Goal: Task Accomplishment & Management: Complete application form

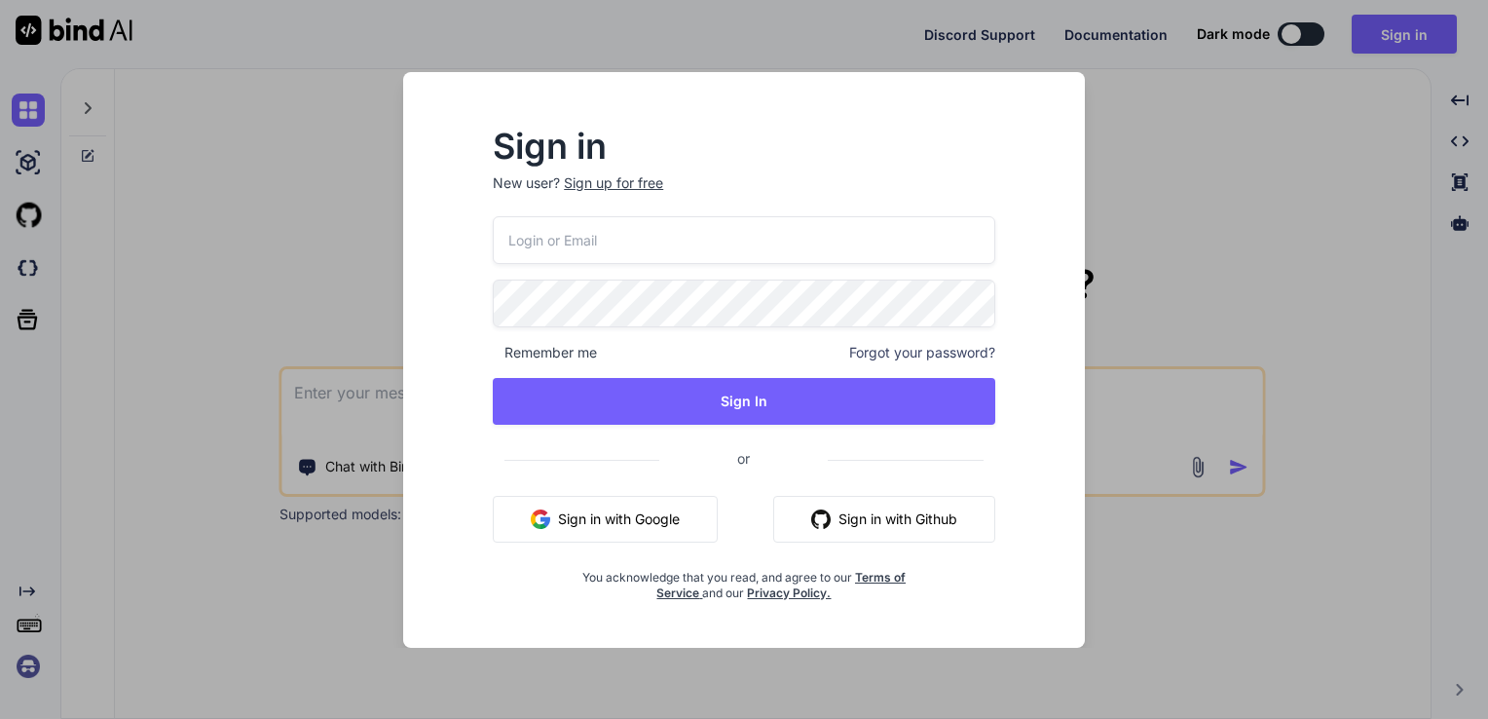
click at [627, 236] on input "email" at bounding box center [744, 240] width 502 height 48
type input "[EMAIL_ADDRESS][DOMAIN_NAME]"
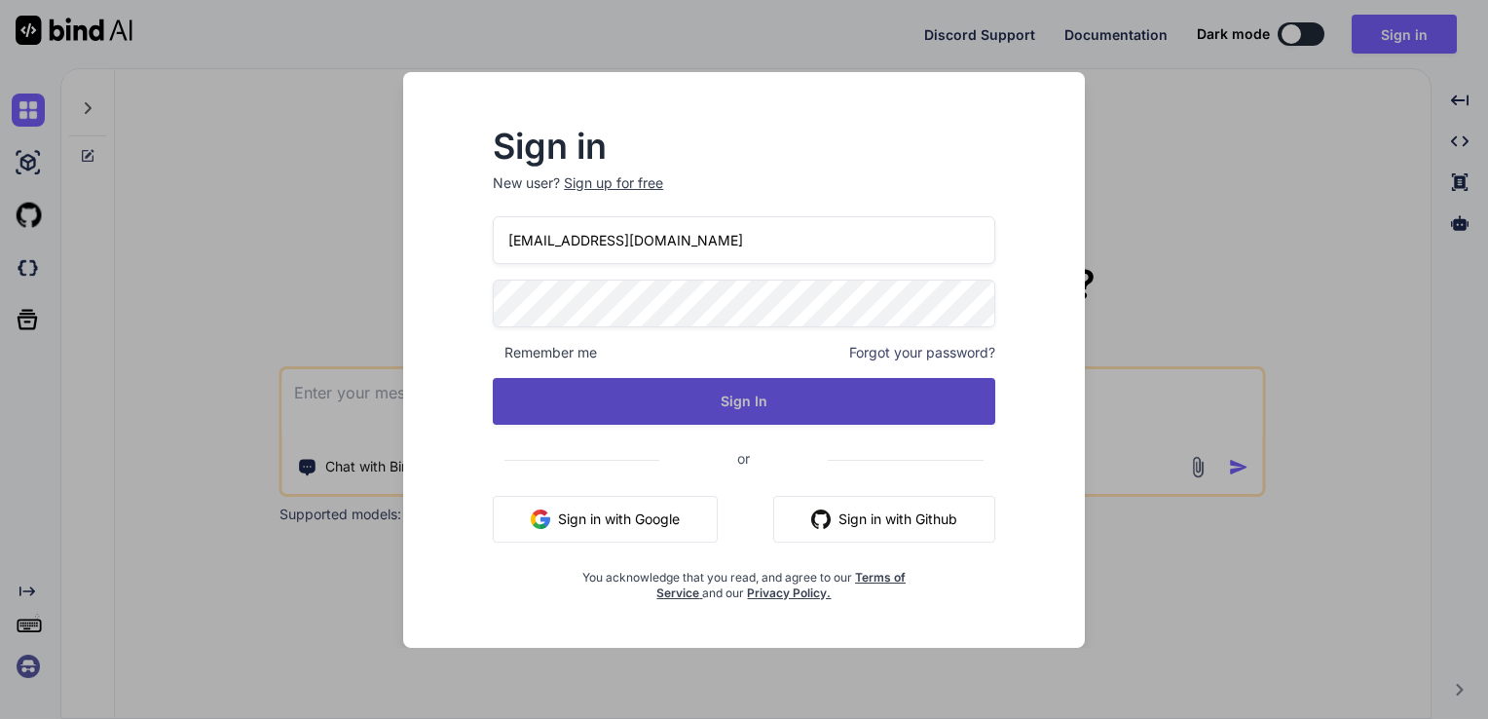
click at [692, 389] on button "Sign In" at bounding box center [744, 401] width 502 height 47
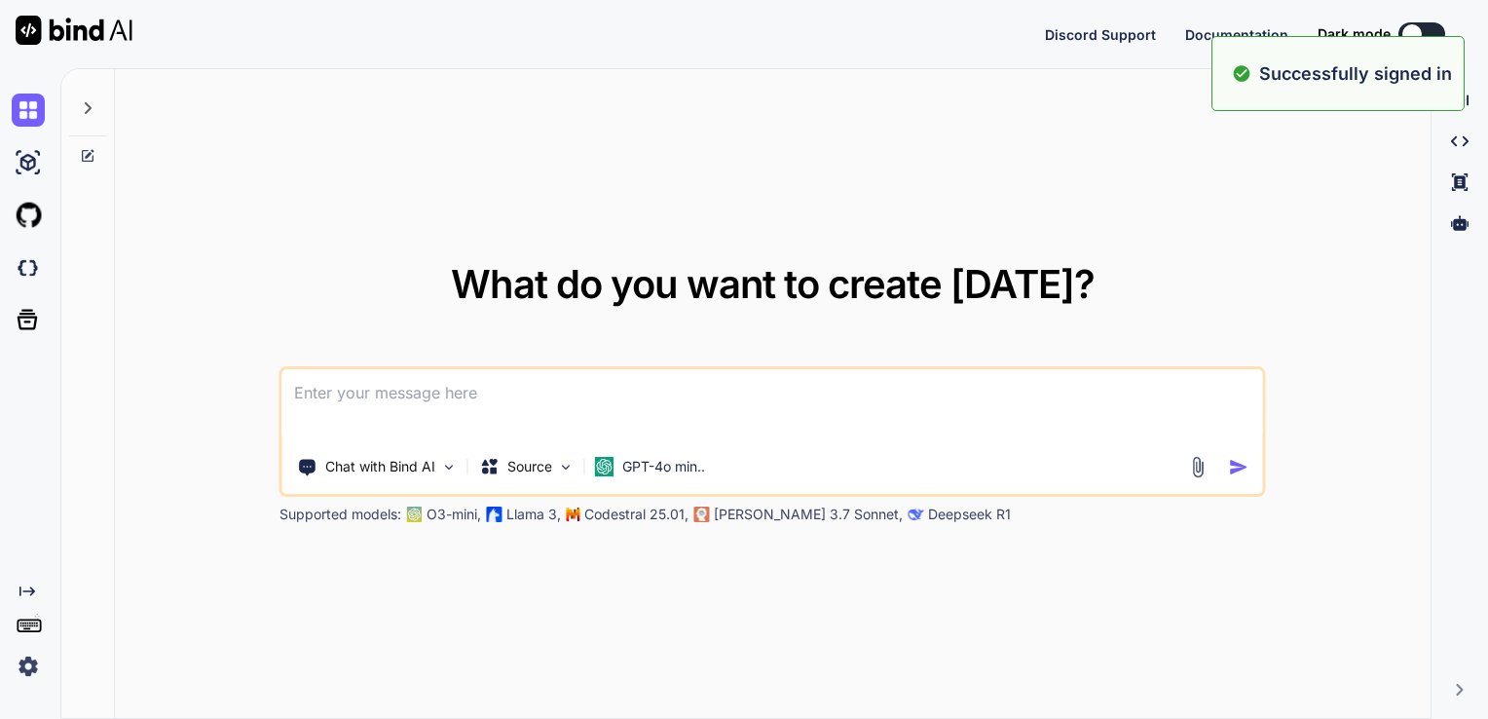
type textarea "x"
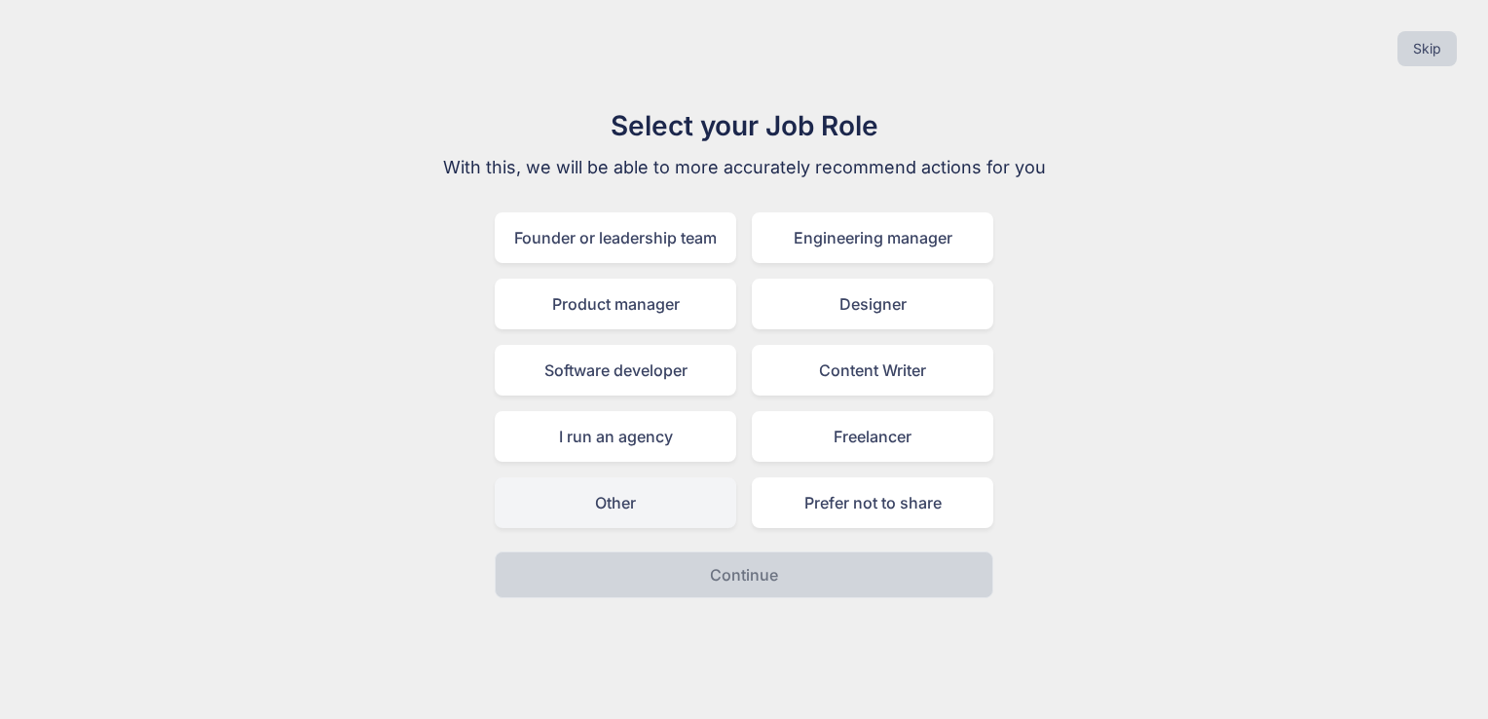
click at [668, 501] on div "Other" at bounding box center [616, 502] width 242 height 51
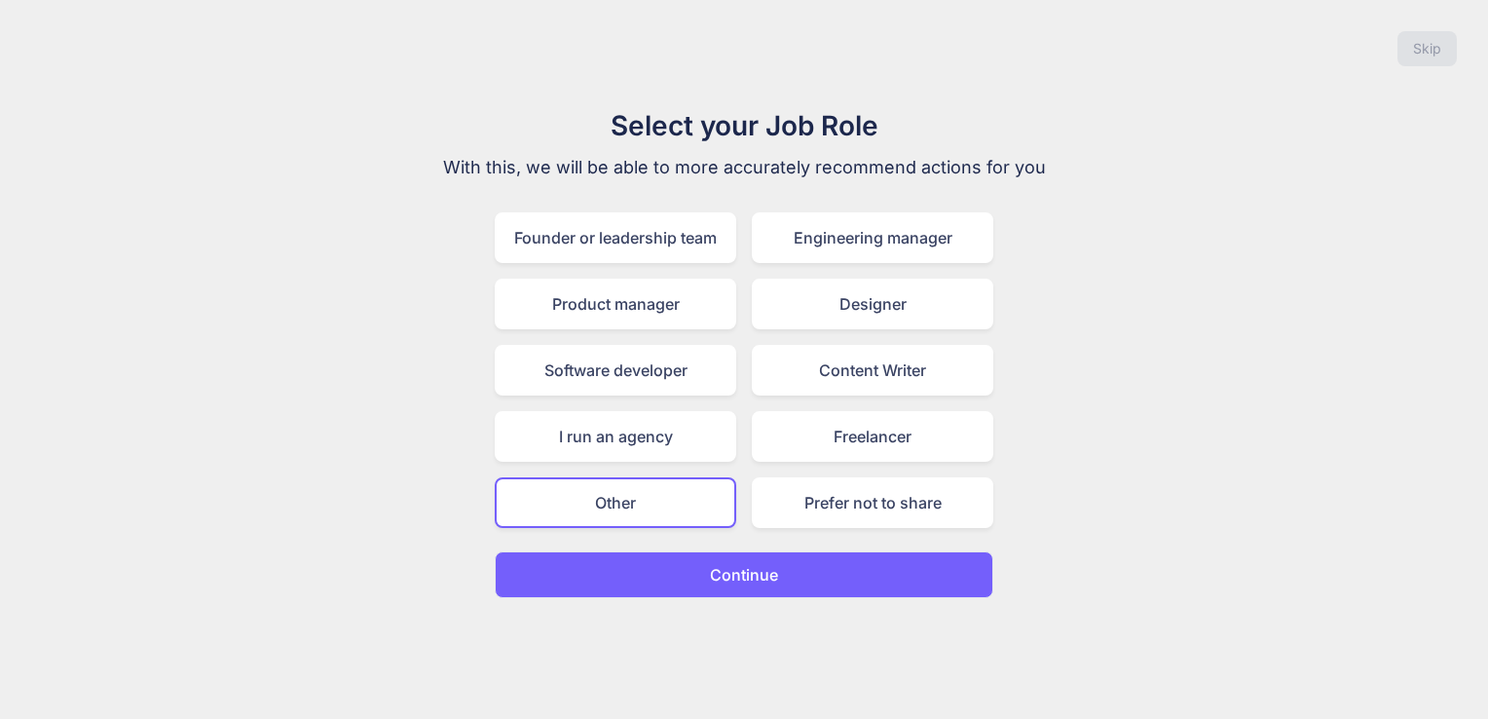
click at [774, 576] on p "Continue" at bounding box center [744, 574] width 68 height 23
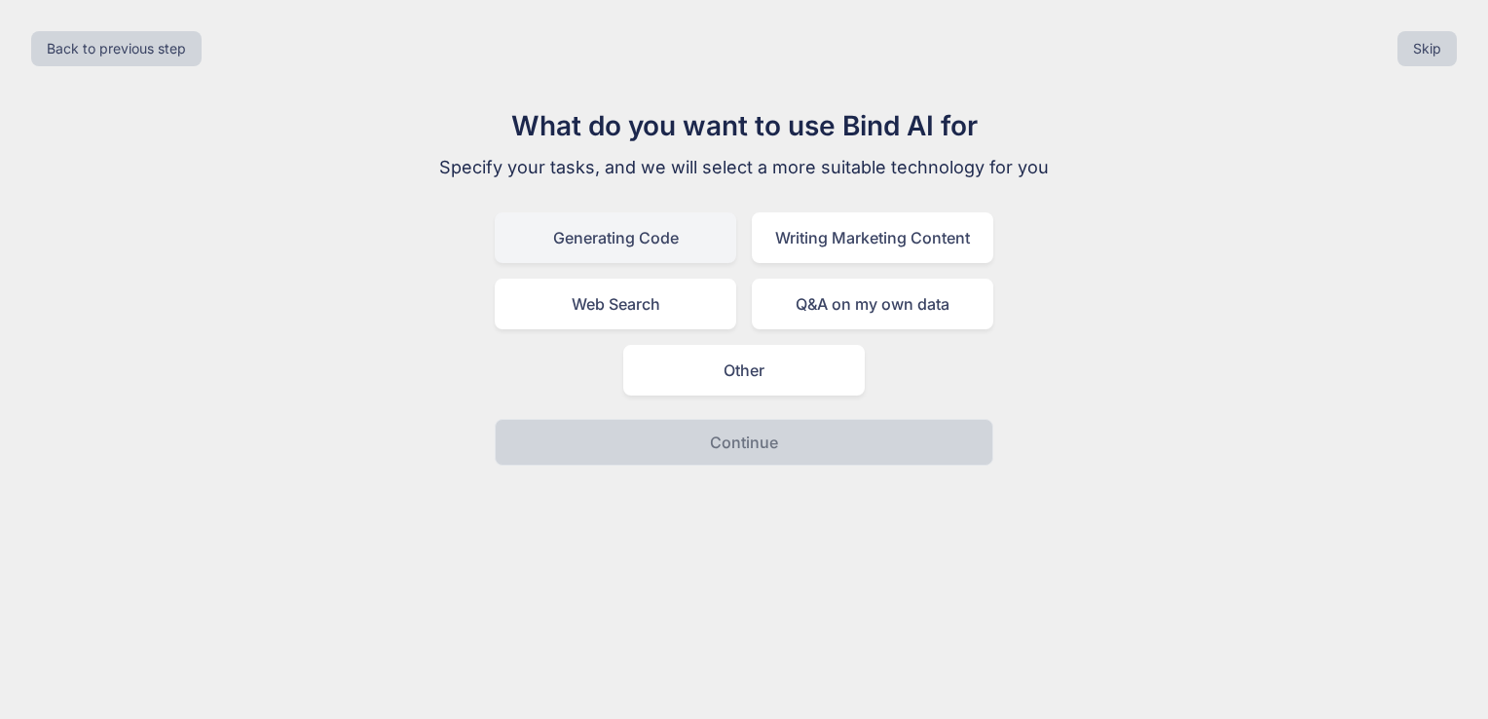
click at [664, 249] on div "Generating Code" at bounding box center [616, 237] width 242 height 51
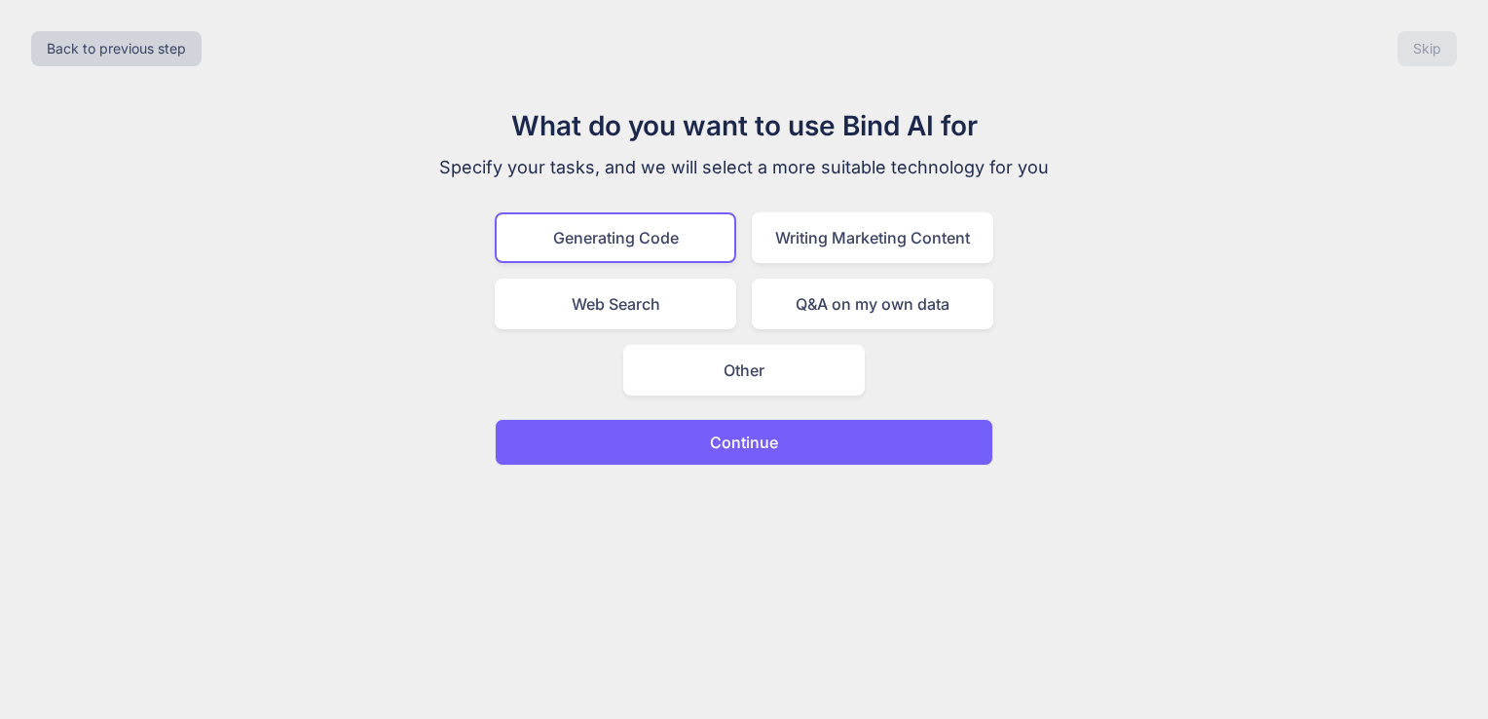
click at [847, 439] on button "Continue" at bounding box center [744, 442] width 499 height 47
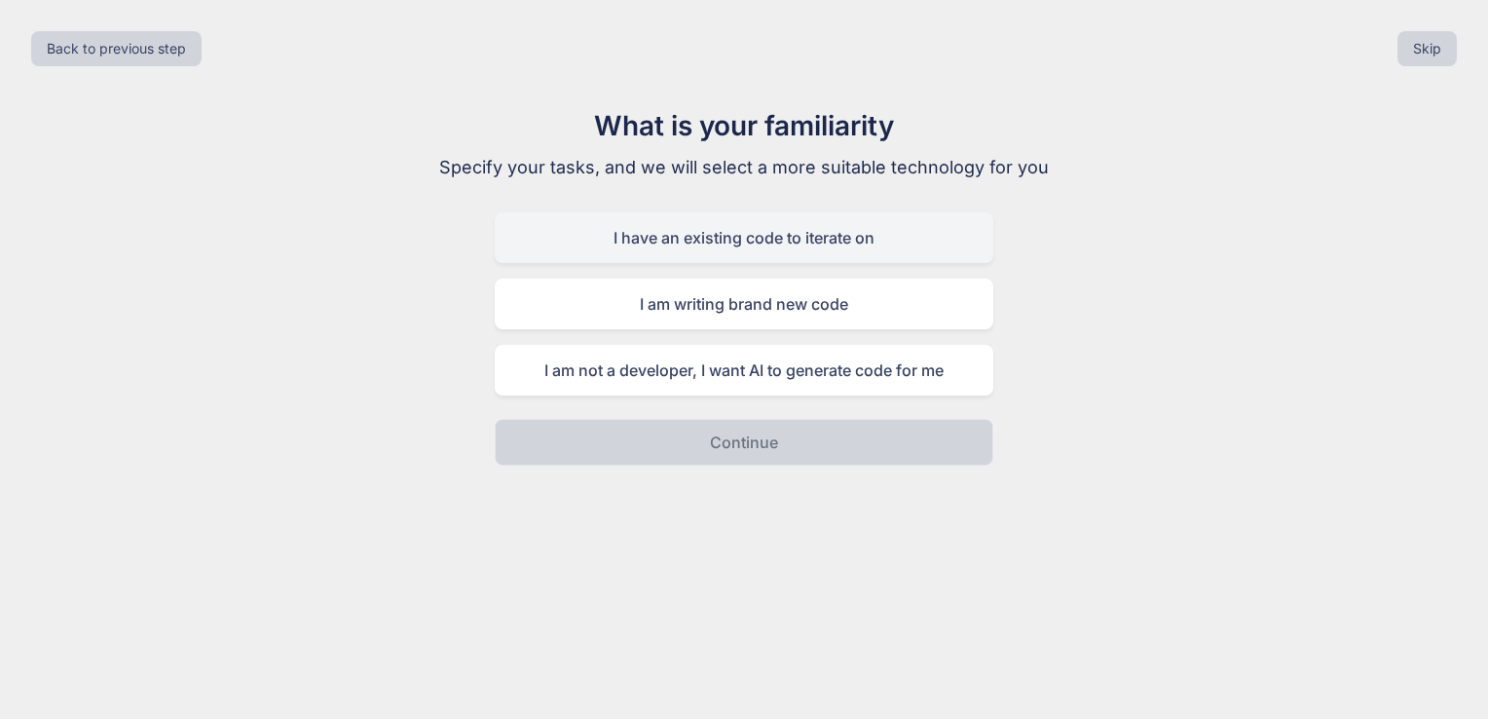
click at [911, 234] on div "I have an existing code to iterate on" at bounding box center [744, 237] width 499 height 51
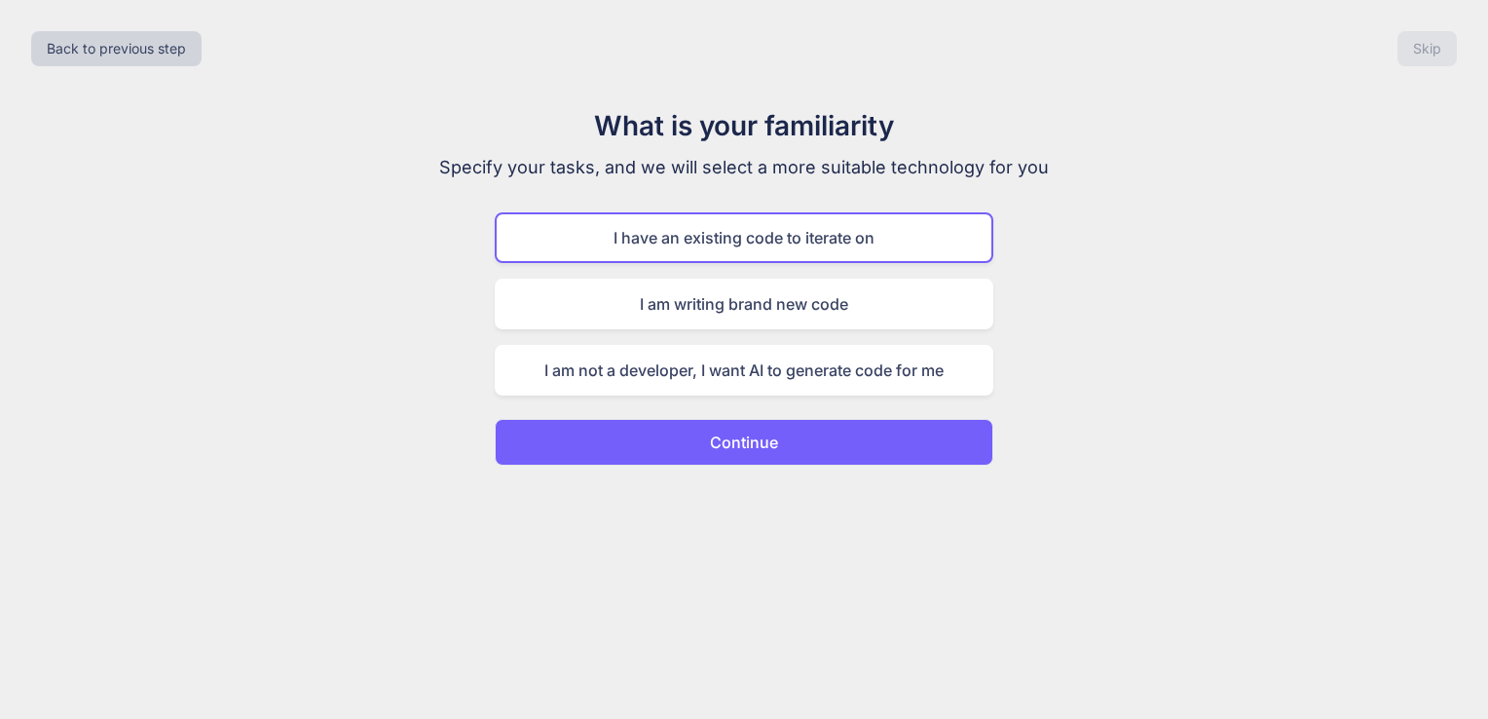
click at [807, 430] on button "Continue" at bounding box center [744, 442] width 499 height 47
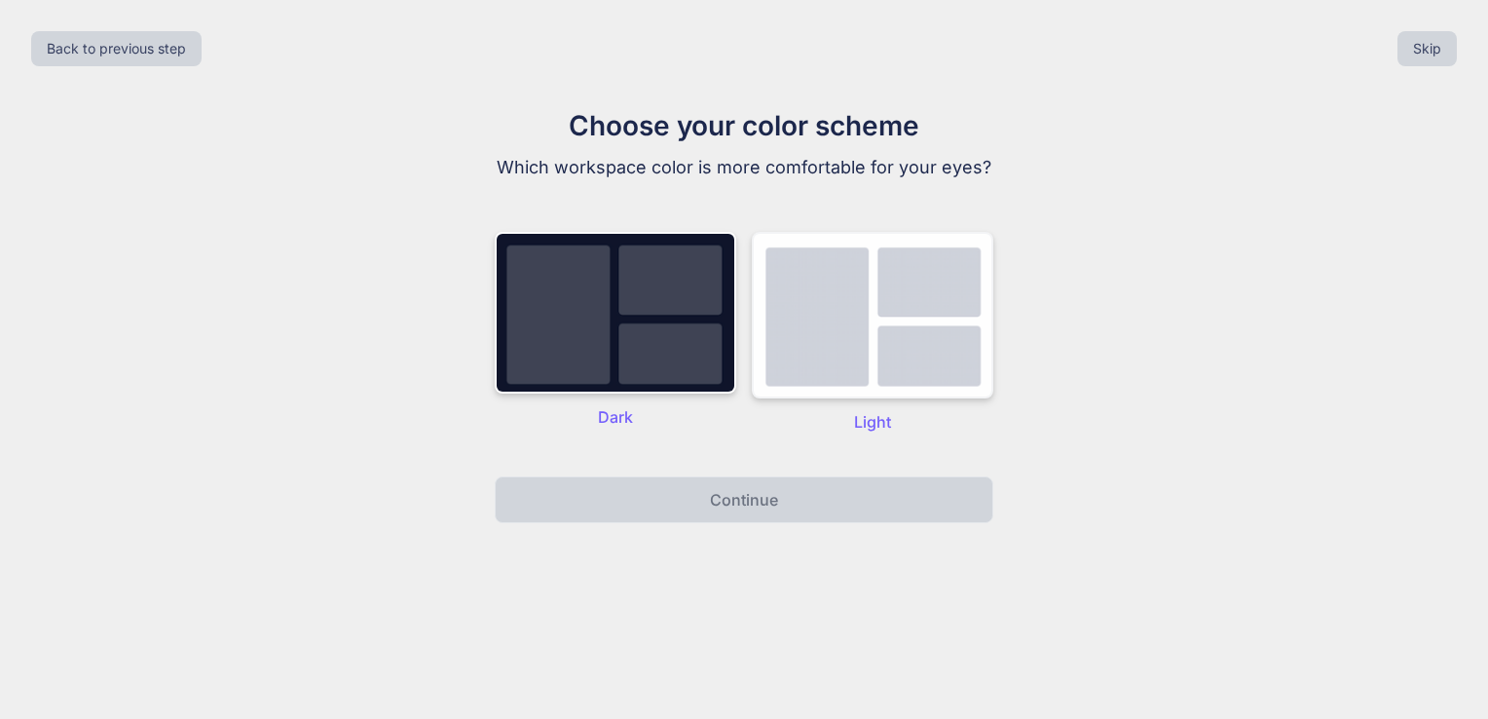
click at [848, 368] on img at bounding box center [873, 315] width 242 height 167
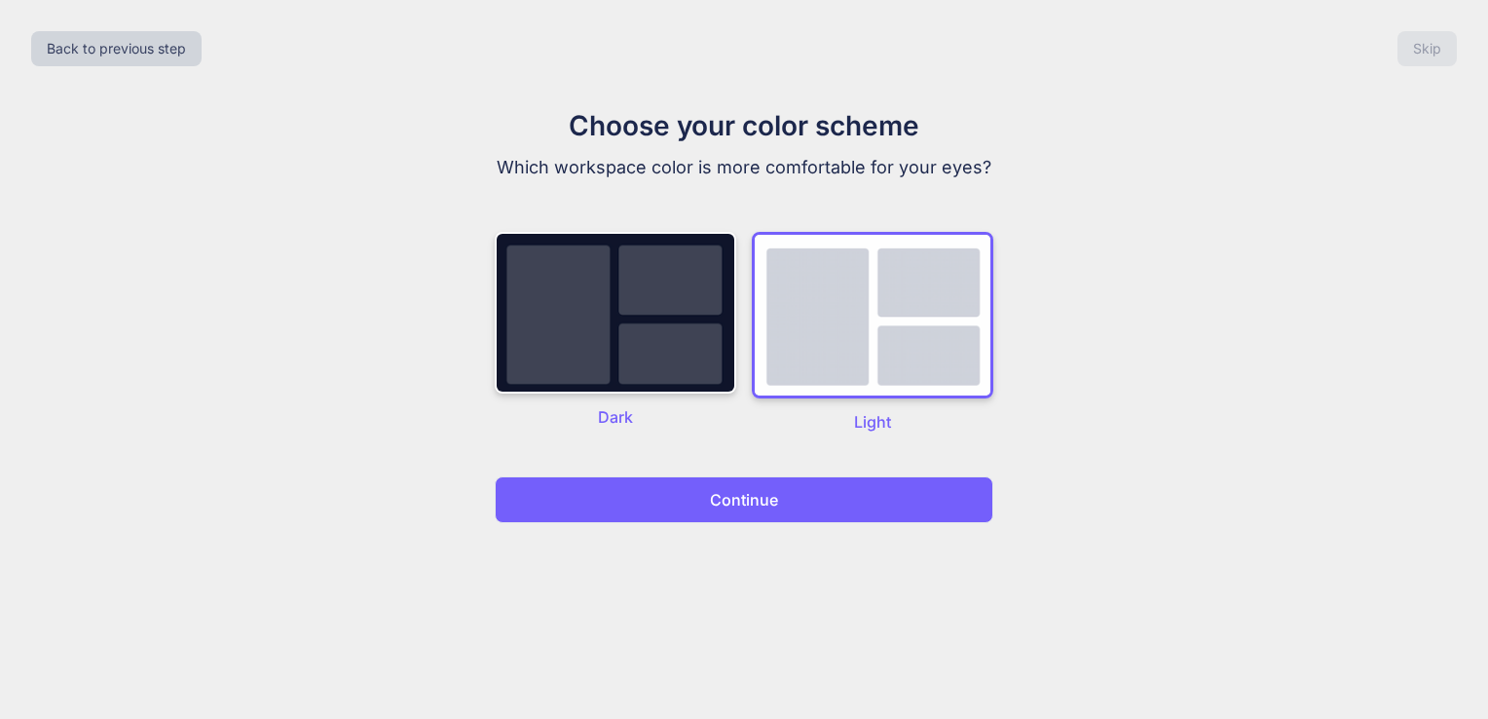
click at [820, 505] on button "Continue" at bounding box center [744, 499] width 499 height 47
